Goal: Check status: Check status

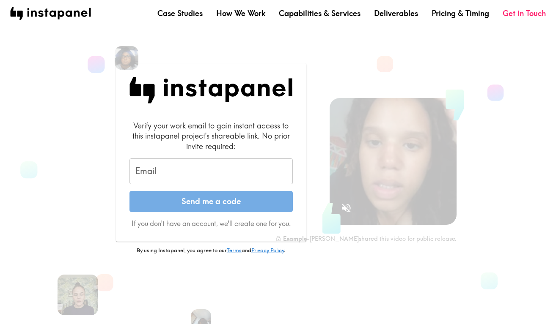
click at [250, 176] on input "Email" at bounding box center [210, 172] width 163 height 26
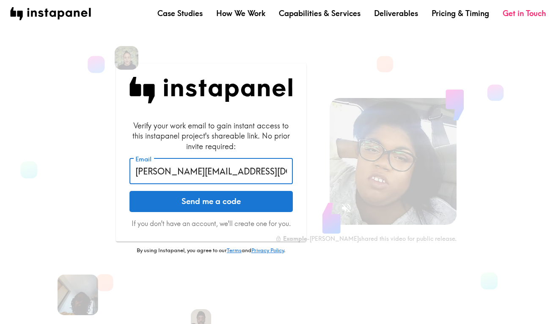
type input "[PERSON_NAME][EMAIL_ADDRESS][DOMAIN_NAME]"
click at [211, 201] on button "Send me a code" at bounding box center [210, 201] width 163 height 21
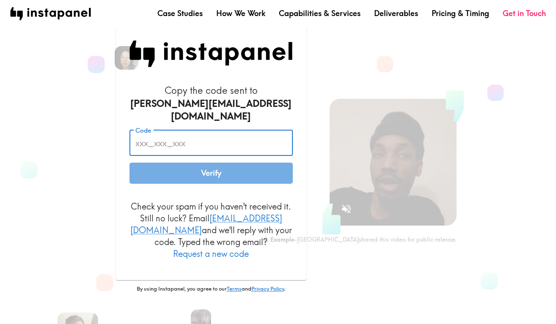
click at [164, 151] on input "Code" at bounding box center [210, 143] width 163 height 26
paste input "3Jp_563_F47"
type input "3Jp_563_F47"
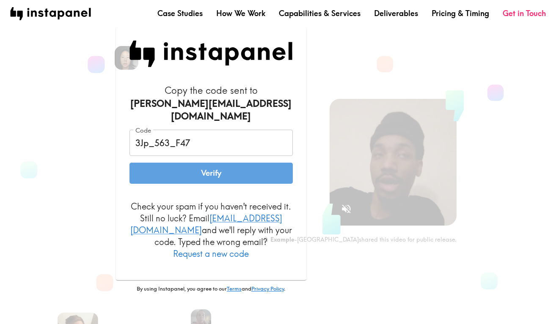
click at [179, 175] on button "Verify" at bounding box center [210, 173] width 163 height 21
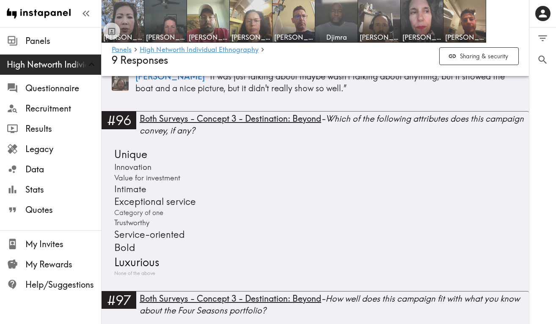
scroll to position [9578, 0]
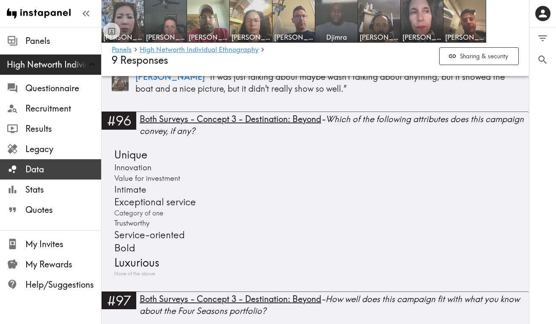
click at [59, 177] on span "Data" at bounding box center [63, 169] width 76 height 15
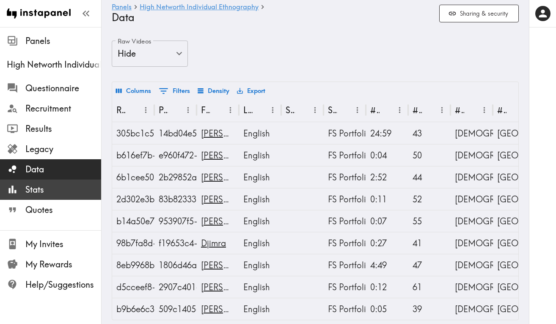
click at [57, 195] on span "Stats" at bounding box center [63, 190] width 76 height 12
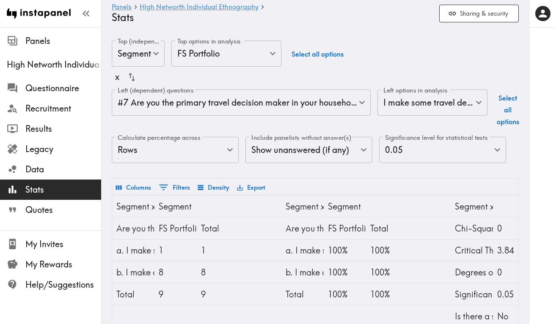
click at [273, 109] on body "Instapanel - Panels - High Networth Individual Ethnography - Stats Panels High …" at bounding box center [278, 250] width 556 height 446
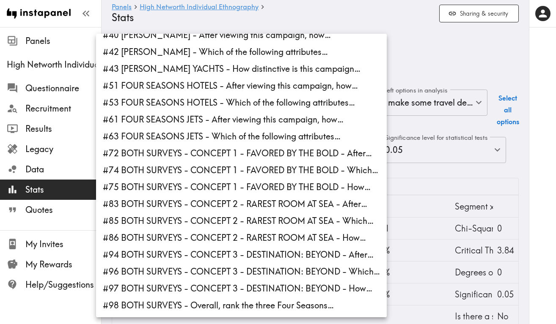
scroll to position [349, 0]
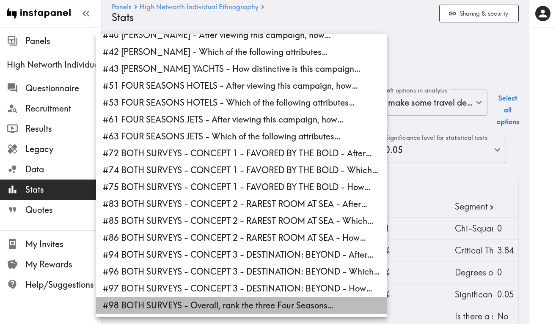
click at [224, 302] on li "#98 BOTH SURVEYS - Overall, rank the three Four Seasons…" at bounding box center [241, 305] width 291 height 17
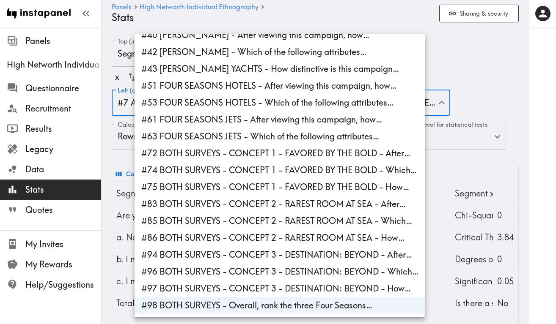
click at [449, 66] on div at bounding box center [278, 162] width 556 height 324
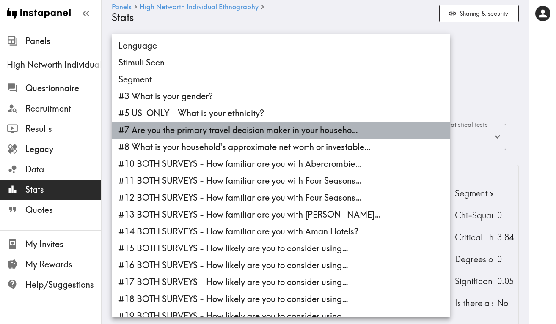
click at [346, 132] on li "#7 Are you the primary travel decision maker in your househo…" at bounding box center [281, 130] width 338 height 17
type input "b084b766-986c-4c5e-b325-e182d1c3eb0b"
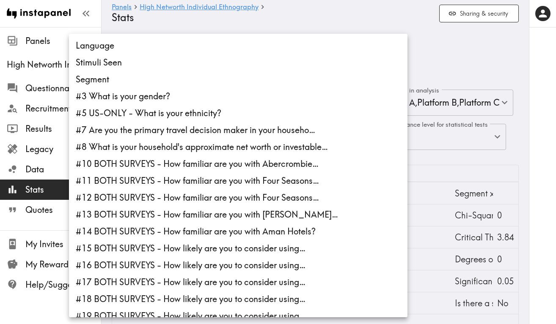
click at [442, 52] on div at bounding box center [278, 162] width 556 height 324
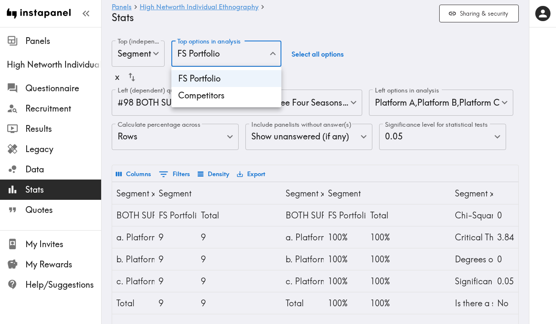
click at [291, 32] on div at bounding box center [278, 162] width 556 height 324
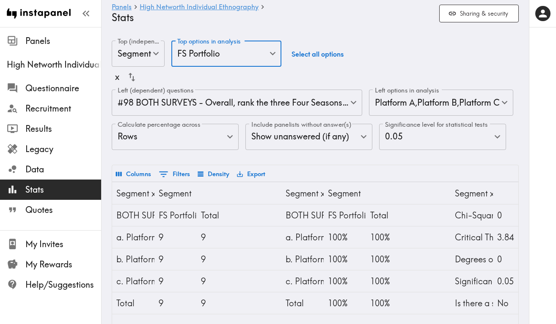
click at [307, 55] on button "Select all options" at bounding box center [317, 54] width 59 height 27
type input "9e4c7787-9013-4a8e-8fa4-bf4216422bfc,3ff910d1-7185-4430-a6c9-44fcf2c3c7b6"
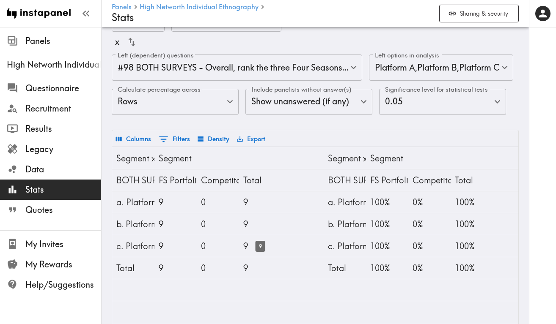
scroll to position [29, 0]
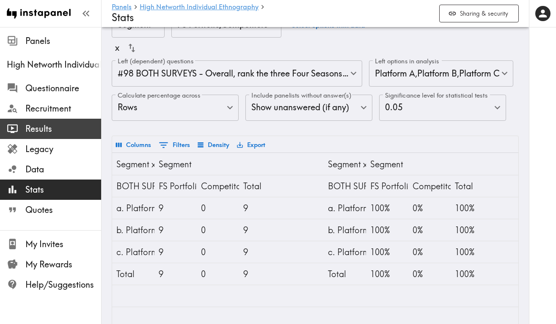
click at [37, 123] on span "Results" at bounding box center [63, 128] width 76 height 15
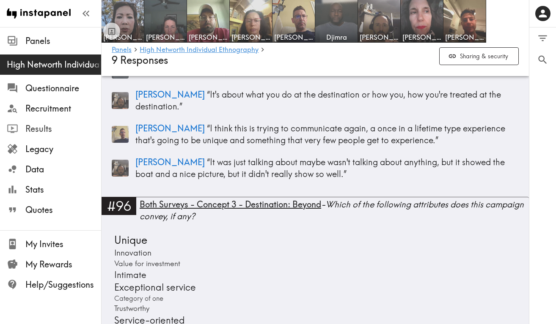
scroll to position [9518, 0]
